Goal: Information Seeking & Learning: Learn about a topic

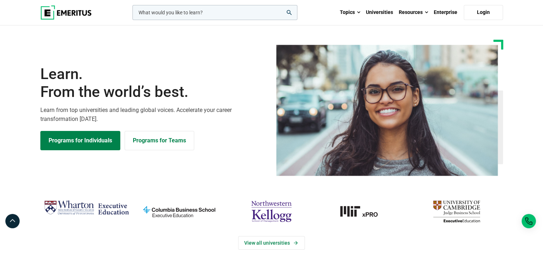
click at [289, 11] on icon "search" at bounding box center [289, 12] width 5 height 5
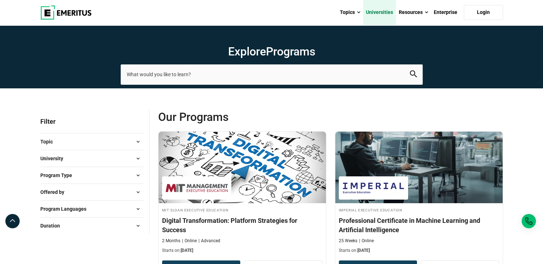
click at [382, 11] on link "Universities" at bounding box center [379, 12] width 33 height 25
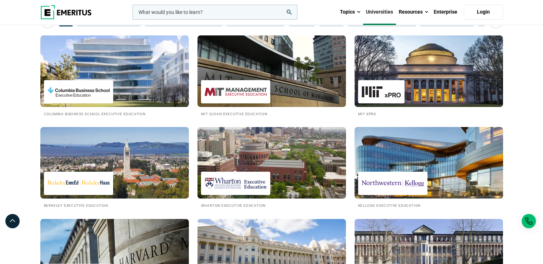
scroll to position [119, 0]
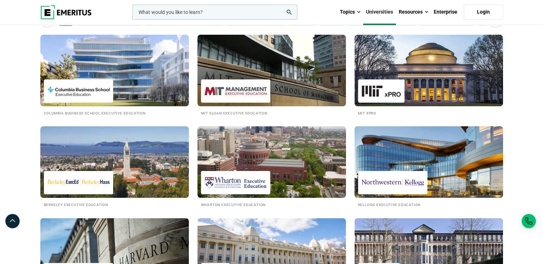
click at [452, 160] on img at bounding box center [429, 162] width 164 height 79
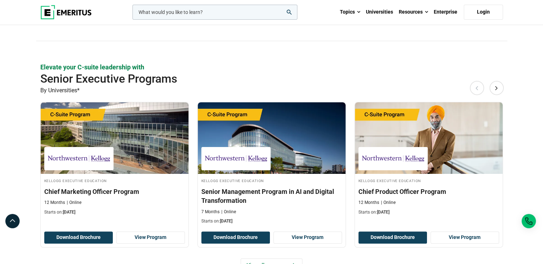
scroll to position [178, 0]
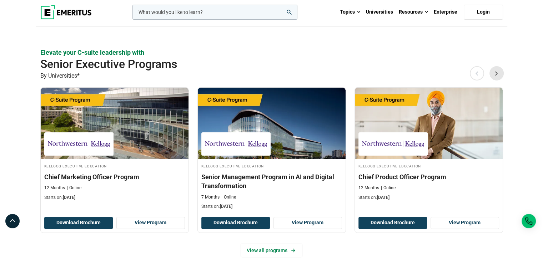
click at [500, 72] on button "Next" at bounding box center [497, 73] width 14 height 14
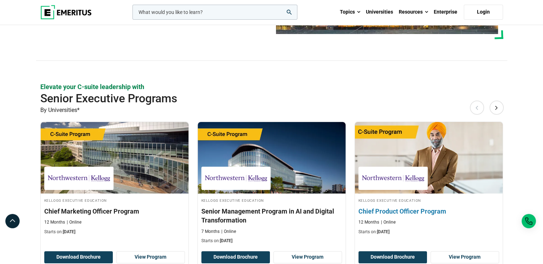
scroll to position [144, 0]
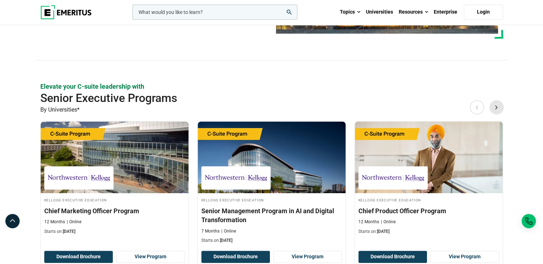
click at [498, 109] on button "Next" at bounding box center [497, 107] width 14 height 14
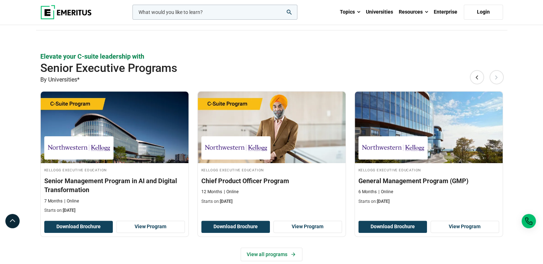
scroll to position [175, 0]
